Goal: Information Seeking & Learning: Learn about a topic

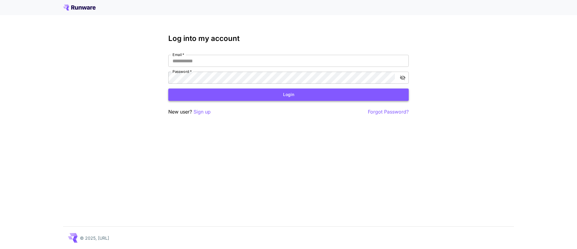
type input "**********"
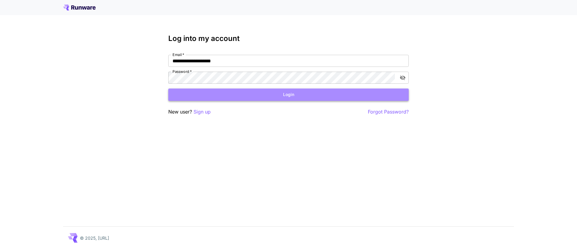
click at [331, 97] on button "Login" at bounding box center [288, 94] width 241 height 12
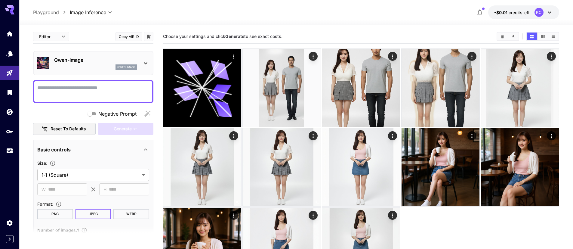
click at [144, 65] on icon at bounding box center [145, 63] width 7 height 7
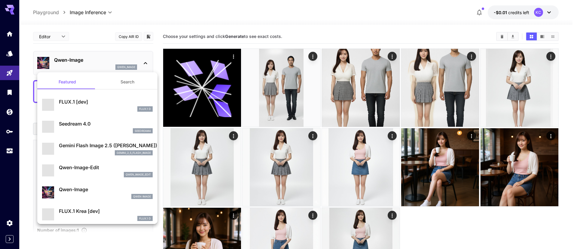
click at [147, 63] on div at bounding box center [288, 124] width 577 height 249
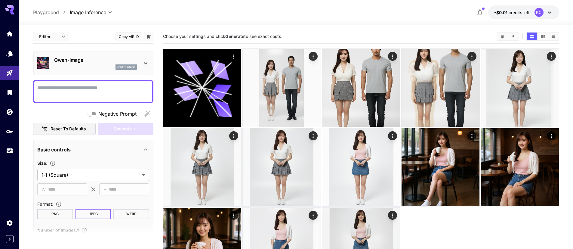
click at [147, 63] on icon at bounding box center [145, 63] width 7 height 7
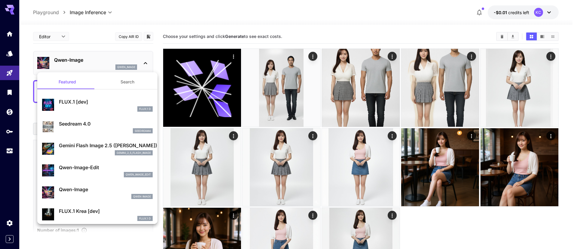
click at [147, 63] on div at bounding box center [288, 124] width 577 height 249
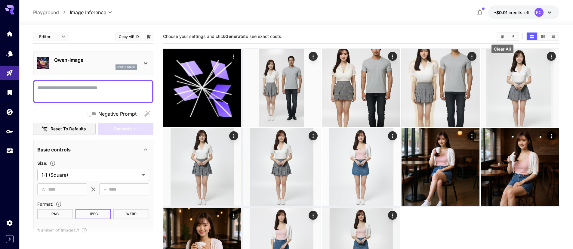
click at [503, 38] on icon "Clear All" at bounding box center [502, 36] width 5 height 5
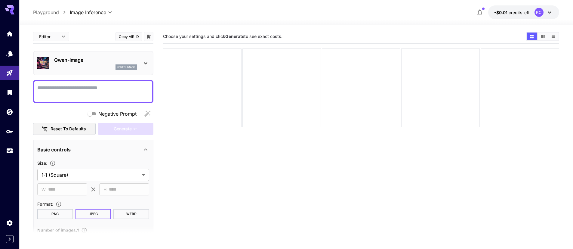
click at [144, 63] on icon at bounding box center [145, 63] width 7 height 7
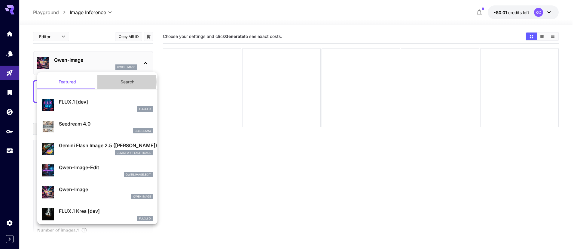
click at [119, 82] on button "Search" at bounding box center [127, 82] width 60 height 14
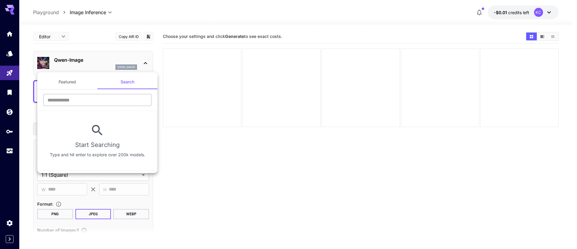
click at [85, 99] on input "text" at bounding box center [97, 100] width 108 height 12
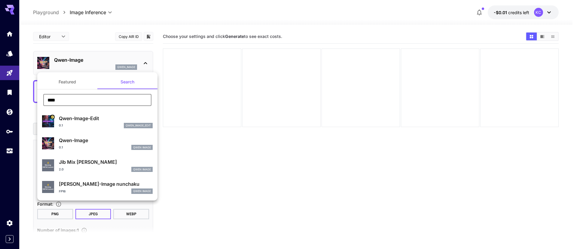
drag, startPoint x: 81, startPoint y: 96, endPoint x: 36, endPoint y: 100, distance: 45.3
click at [36, 100] on div "Featured Search **** ​ Qwen-Image-Edit 0.1 qwen_image_edit Qwen-Image 0.1 Qwen …" at bounding box center [60, 90] width 120 height 180
type input "****"
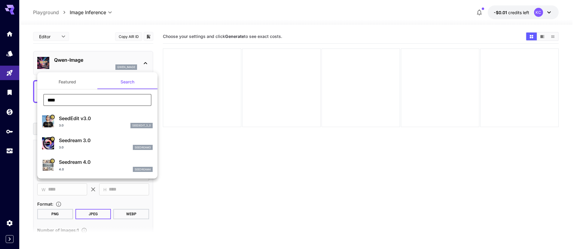
drag, startPoint x: 86, startPoint y: 100, endPoint x: 40, endPoint y: 100, distance: 46.0
click at [40, 100] on div "**** ​" at bounding box center [97, 102] width 120 height 17
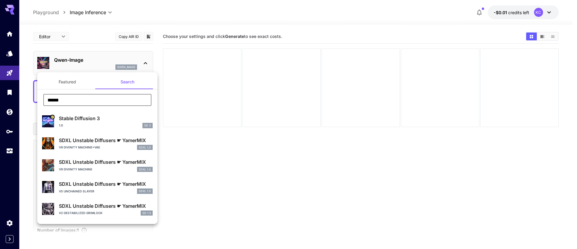
drag, startPoint x: 79, startPoint y: 99, endPoint x: 39, endPoint y: 99, distance: 39.7
click at [39, 99] on div "****** ​" at bounding box center [97, 102] width 120 height 17
type input "*"
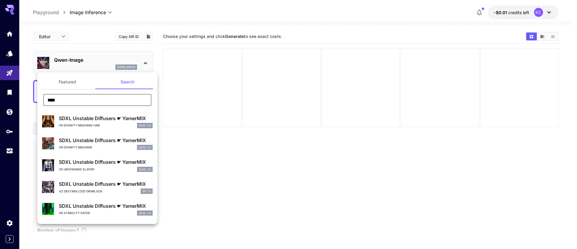
type input "****"
click at [67, 86] on button "Featured" at bounding box center [67, 82] width 60 height 14
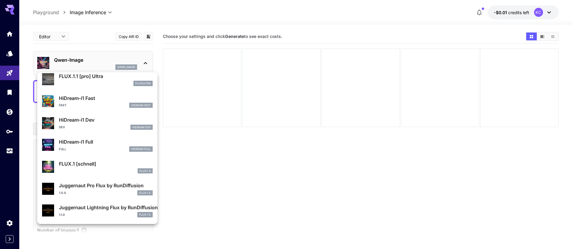
scroll to position [459, 0]
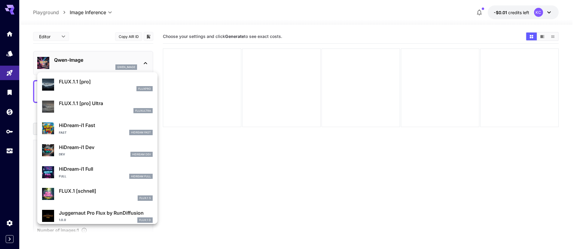
click at [204, 161] on div at bounding box center [288, 124] width 577 height 249
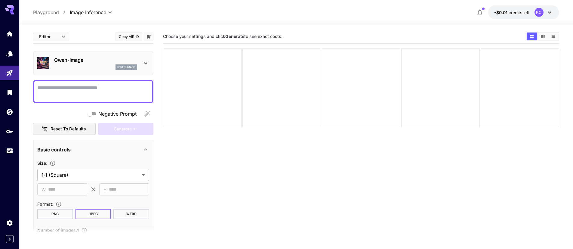
click at [13, 11] on icon at bounding box center [10, 10] width 10 height 10
click at [11, 52] on icon "Models" at bounding box center [10, 52] width 6 height 6
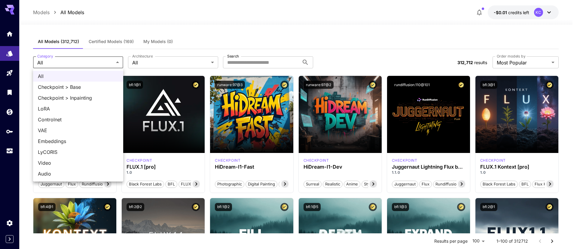
click at [151, 60] on div at bounding box center [288, 124] width 577 height 249
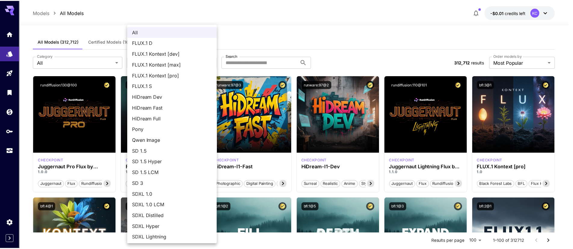
scroll to position [12, 0]
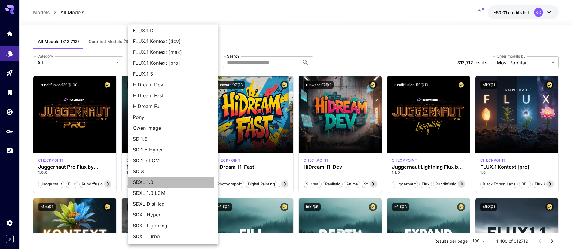
click at [162, 182] on span "SDXL 1.0" at bounding box center [173, 181] width 81 height 7
type input "****"
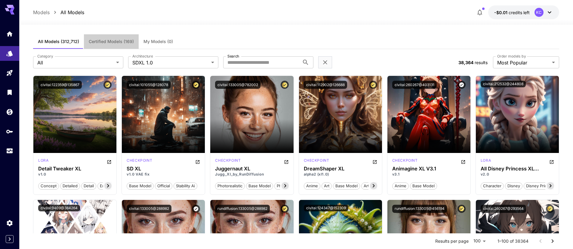
click at [130, 41] on span "Certified Models (169)" at bounding box center [111, 41] width 45 height 5
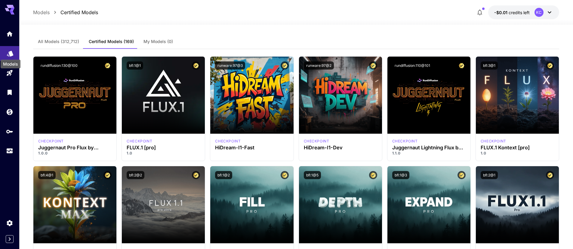
click at [13, 53] on icon "Models" at bounding box center [10, 52] width 6 height 6
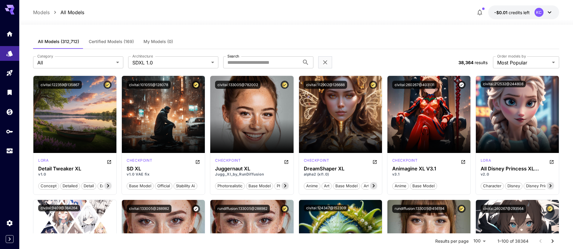
click at [10, 15] on div at bounding box center [9, 87] width 19 height 146
click at [11, 8] on icon at bounding box center [10, 8] width 10 height 6
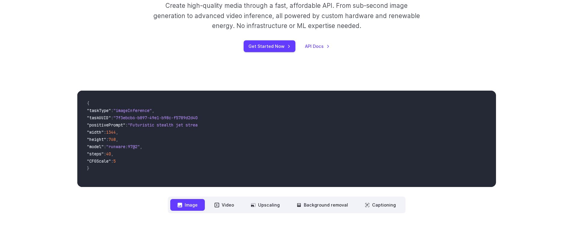
scroll to position [253, 0]
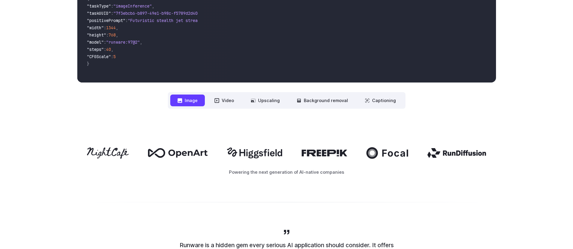
click at [190, 102] on button "Image" at bounding box center [187, 100] width 35 height 12
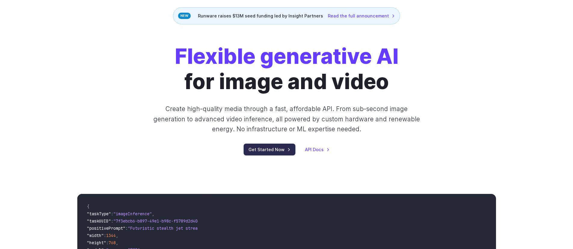
scroll to position [0, 0]
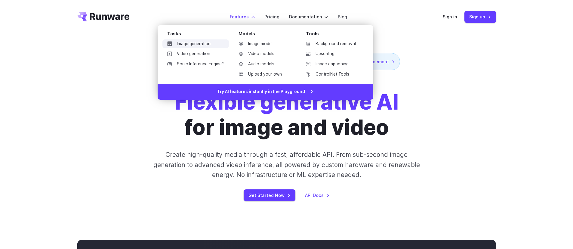
click at [199, 44] on link "Image generation" at bounding box center [195, 43] width 66 height 9
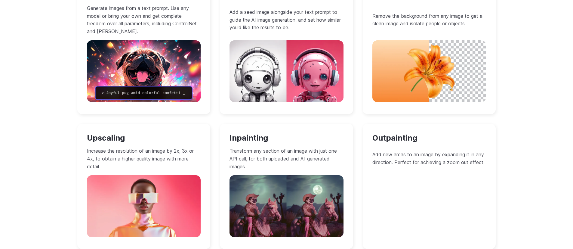
scroll to position [560, 0]
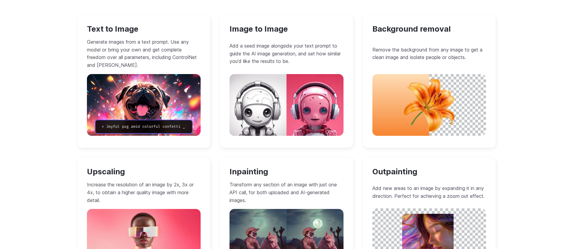
click at [128, 35] on div "Text to Image Generate images from a text prompt. Use any model or bring your o…" at bounding box center [143, 81] width 133 height 133
click at [127, 31] on h3 "Text to Image" at bounding box center [144, 28] width 114 height 9
click at [137, 83] on img at bounding box center [144, 105] width 114 height 62
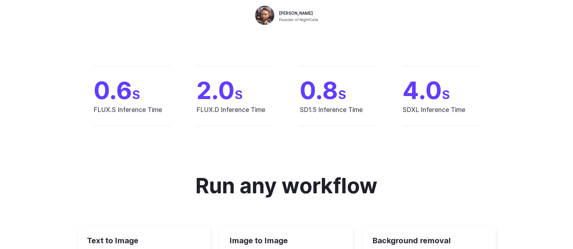
scroll to position [0, 0]
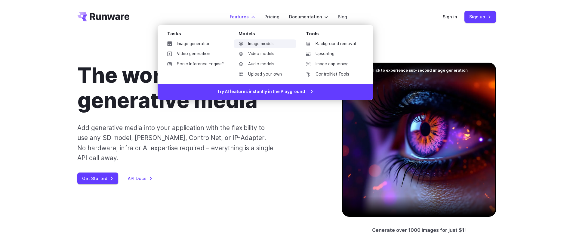
click at [253, 44] on link "Image models" at bounding box center [265, 43] width 63 height 9
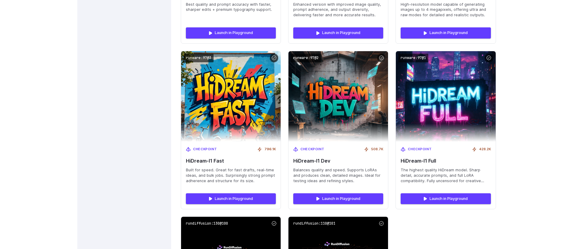
scroll to position [2139, 0]
